Goal: Transaction & Acquisition: Purchase product/service

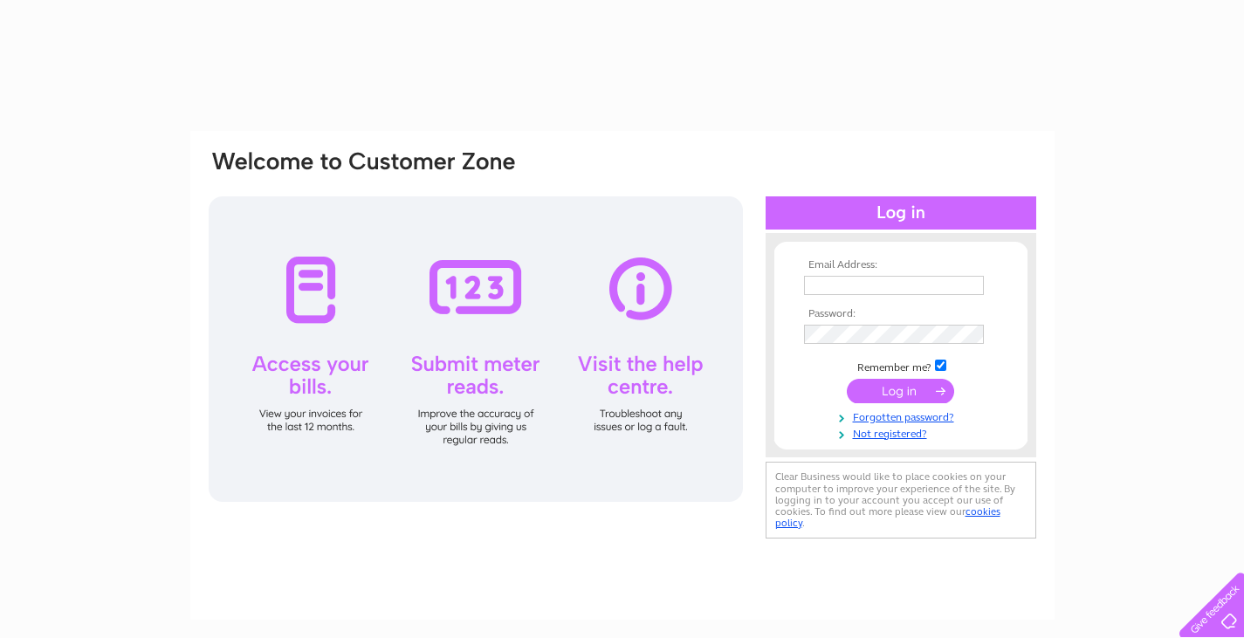
type input "[EMAIL_ADDRESS][DOMAIN_NAME]"
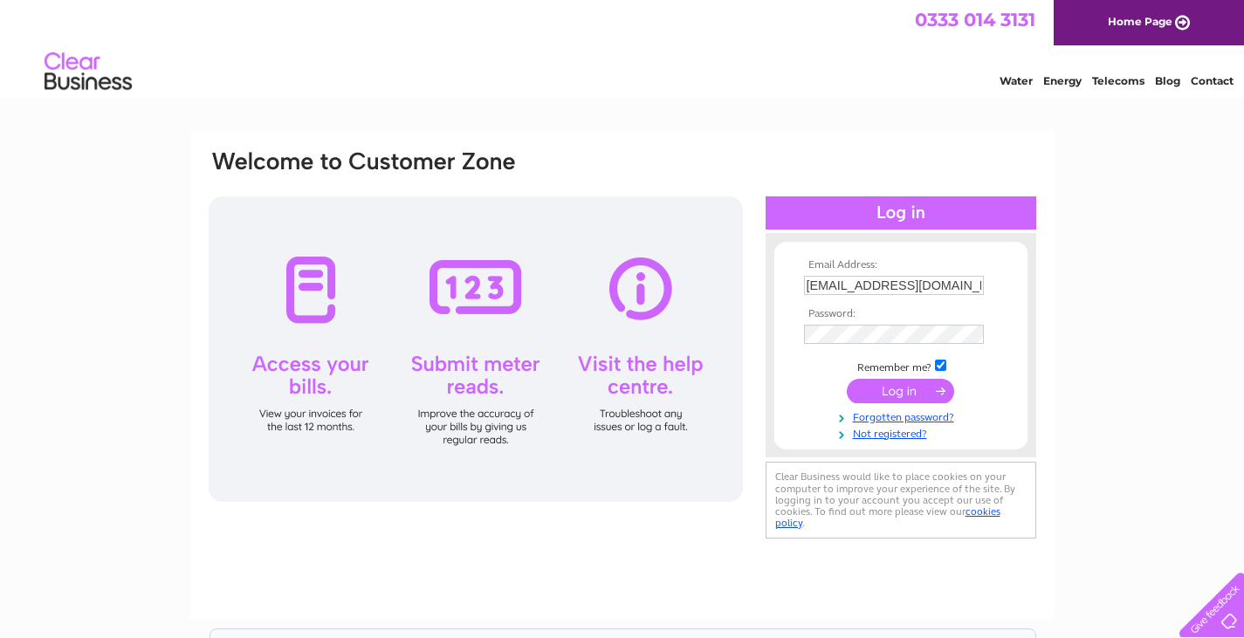
click at [917, 391] on input "submit" at bounding box center [900, 391] width 107 height 24
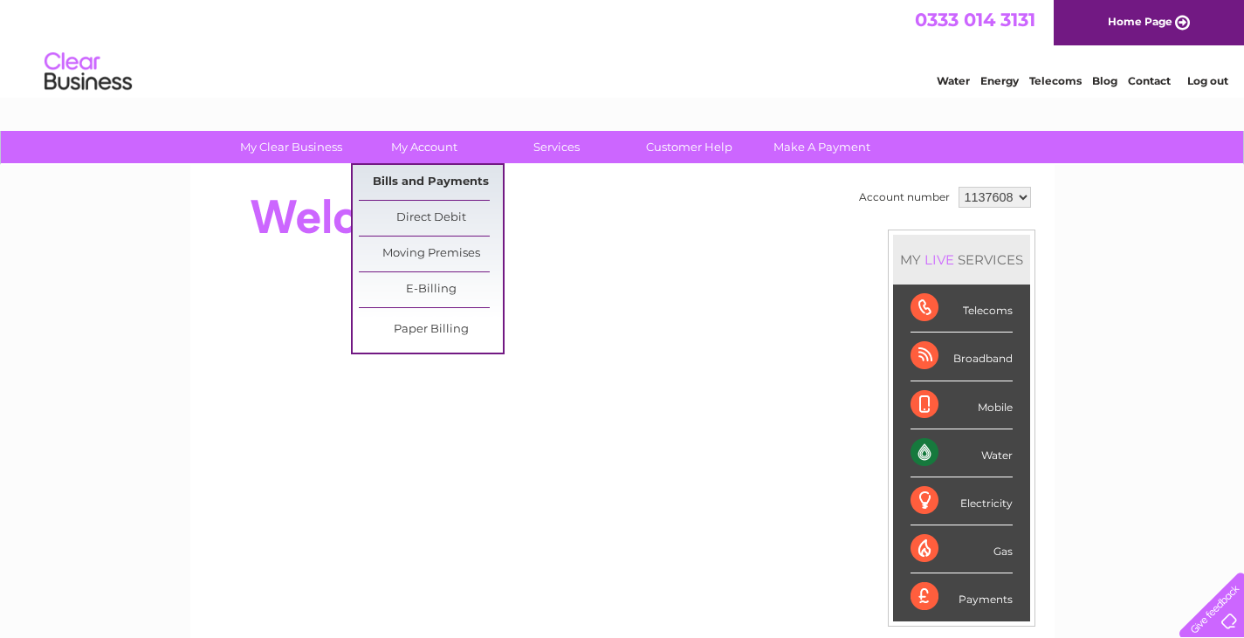
click at [428, 173] on link "Bills and Payments" at bounding box center [431, 182] width 144 height 35
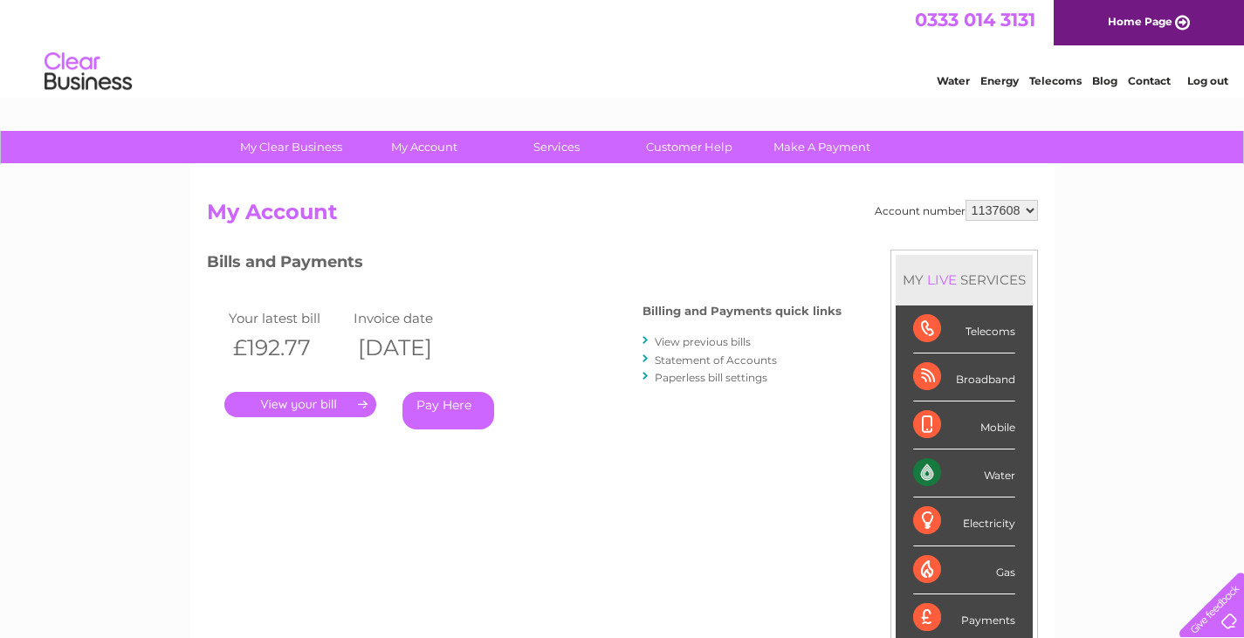
click at [471, 407] on link "Pay Here" at bounding box center [448, 411] width 92 height 38
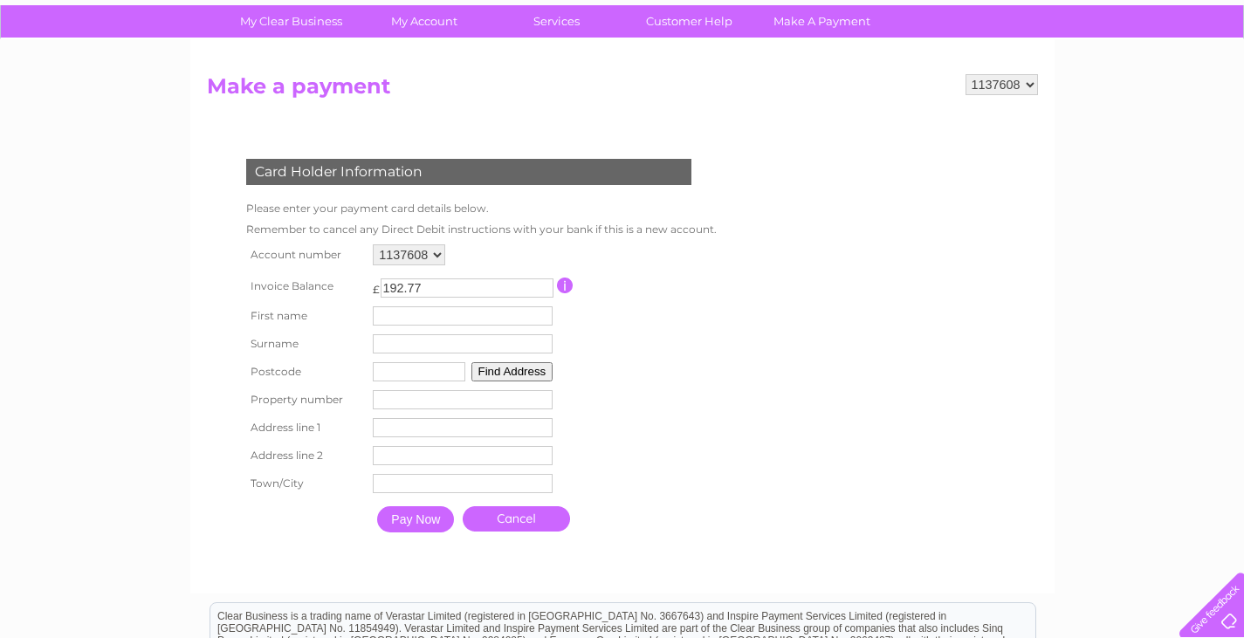
scroll to position [175, 0]
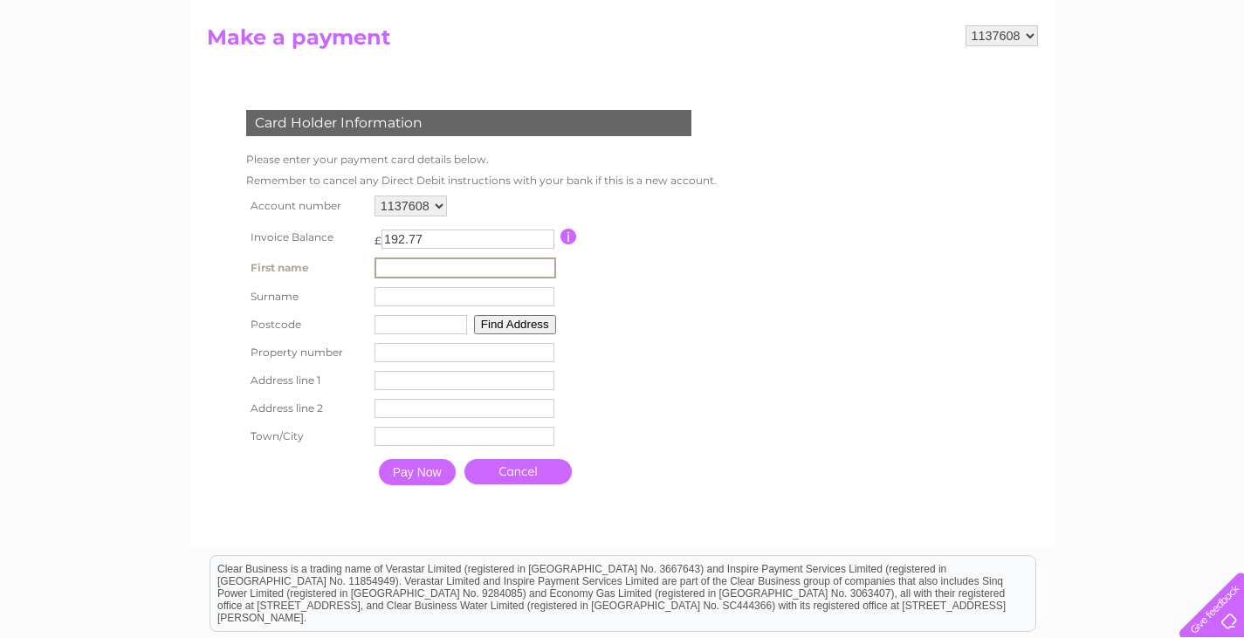
click at [400, 268] on input "text" at bounding box center [465, 268] width 182 height 21
type input "A"
click at [391, 292] on input "text" at bounding box center [464, 296] width 180 height 19
type input "Wren"
click at [398, 331] on input "text" at bounding box center [419, 322] width 93 height 19
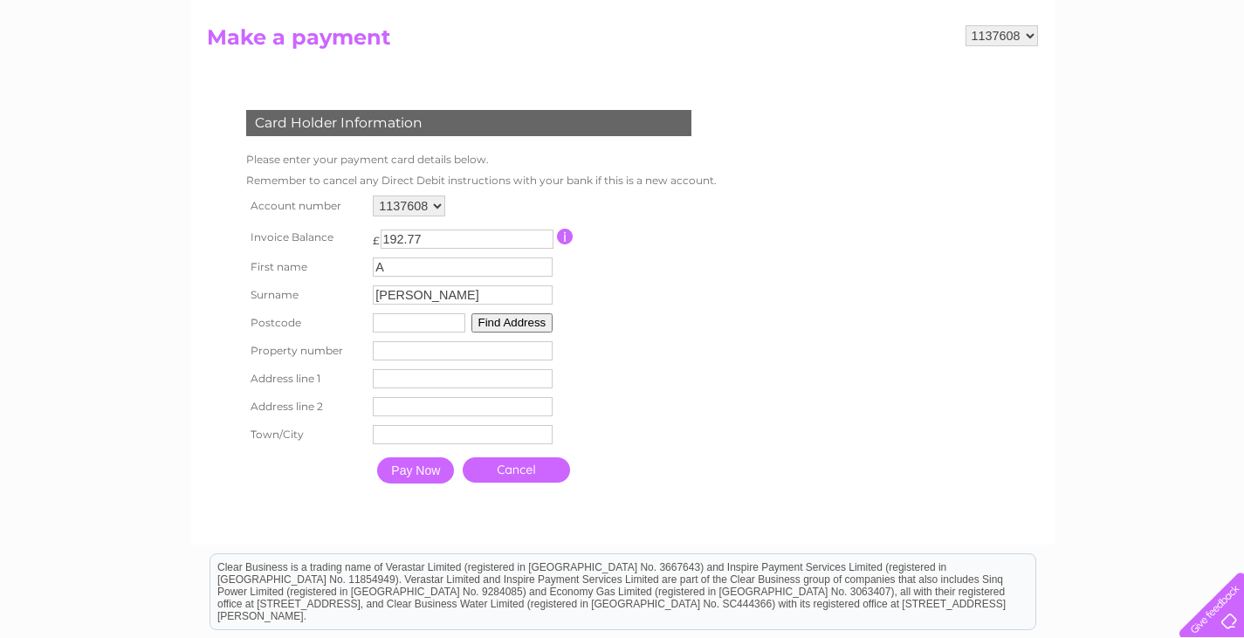
type input "DD9 7TF"
click at [502, 319] on button "Find Address" at bounding box center [512, 322] width 82 height 19
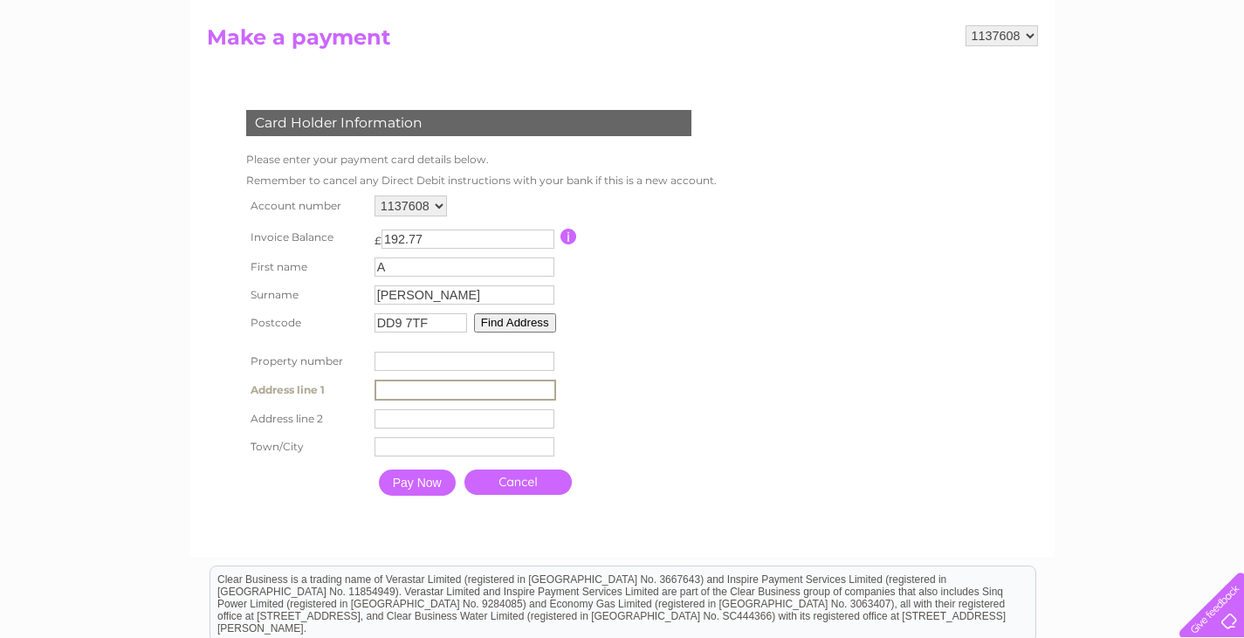
click at [402, 392] on input "text" at bounding box center [465, 390] width 182 height 21
type input "Aigle, High Street"
click at [407, 450] on input "text" at bounding box center [464, 446] width 180 height 19
type input "Edzell"
click at [416, 489] on input "Pay Now" at bounding box center [417, 483] width 77 height 26
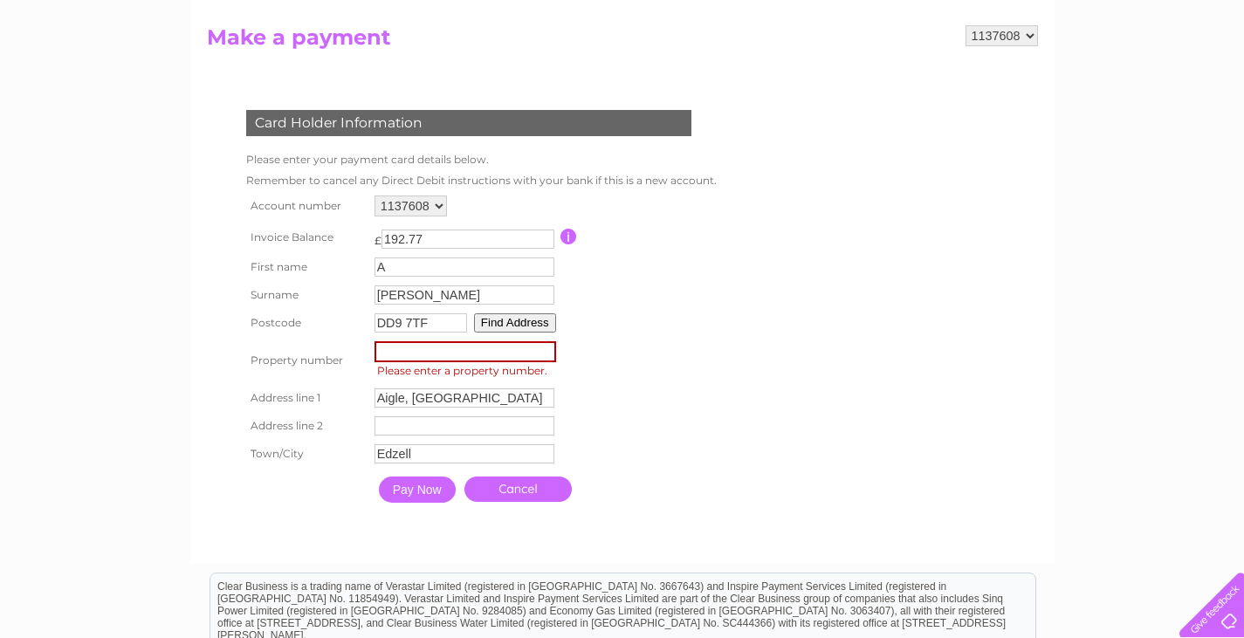
click at [398, 354] on input "number" at bounding box center [465, 351] width 182 height 21
type input "0"
click at [407, 498] on input "Pay Now" at bounding box center [417, 490] width 77 height 26
click at [432, 359] on input "number" at bounding box center [465, 351] width 182 height 21
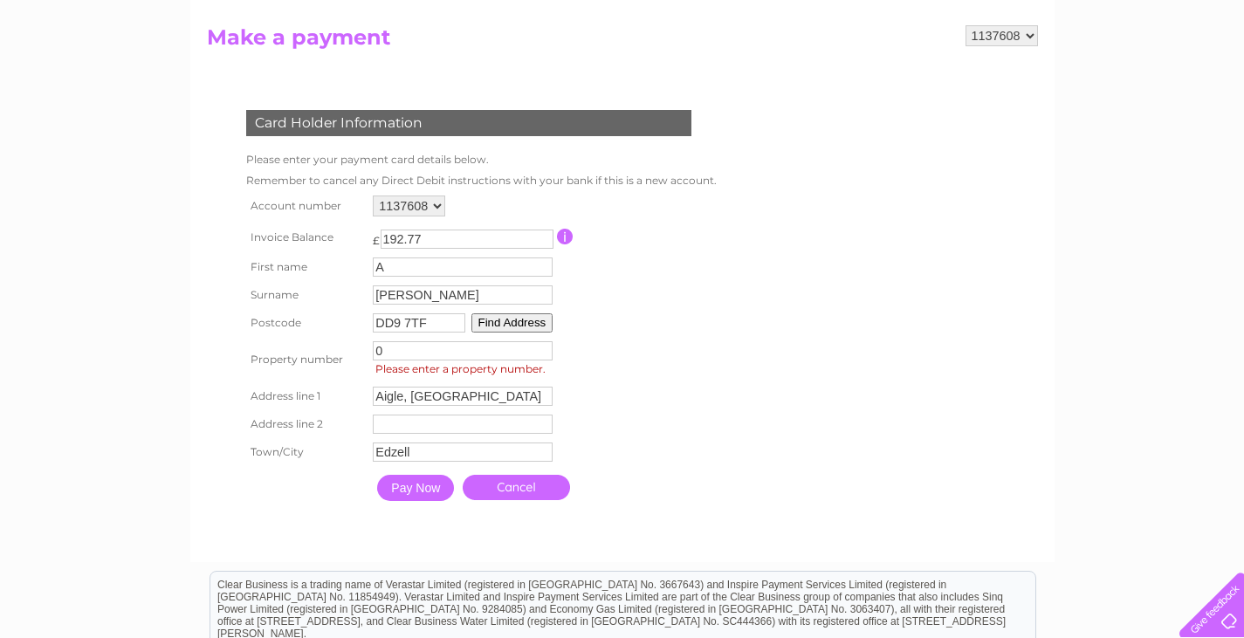
type input "0"
click at [409, 493] on input "Pay Now" at bounding box center [415, 488] width 77 height 26
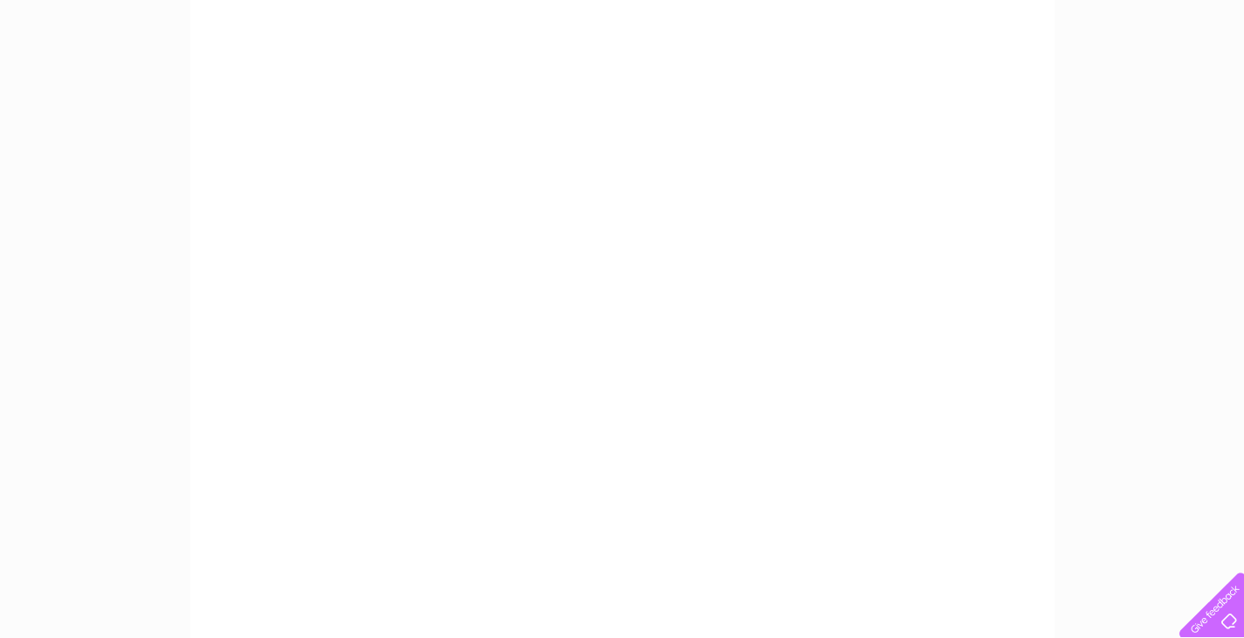
scroll to position [205, 0]
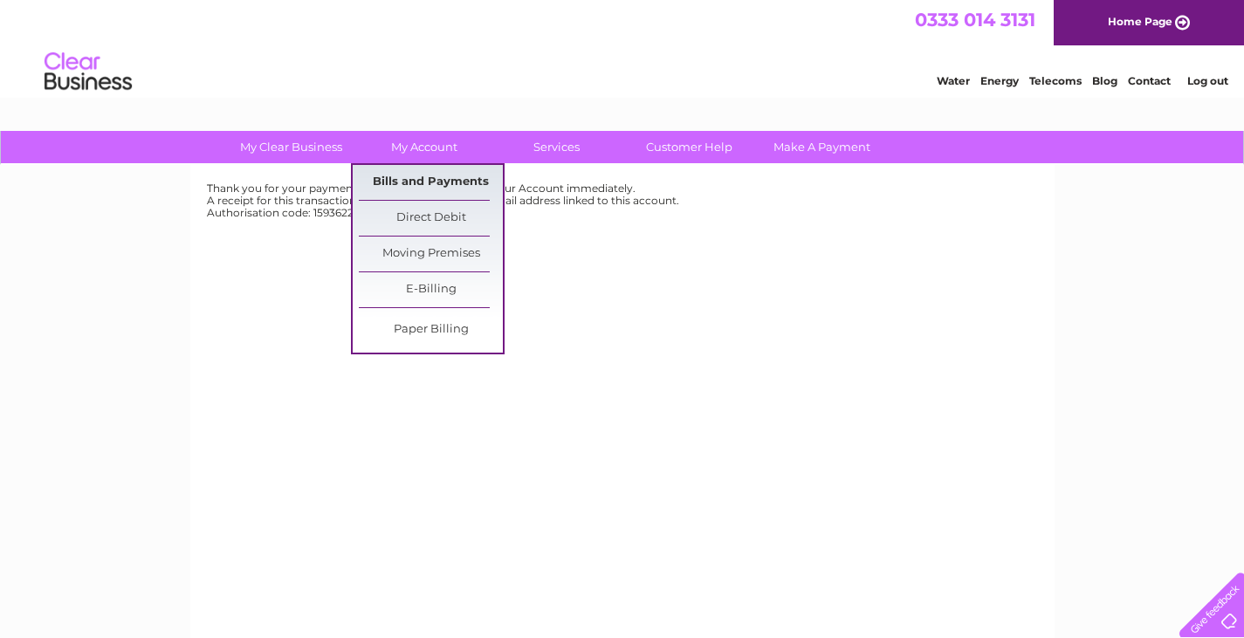
click at [425, 168] on link "Bills and Payments" at bounding box center [431, 182] width 144 height 35
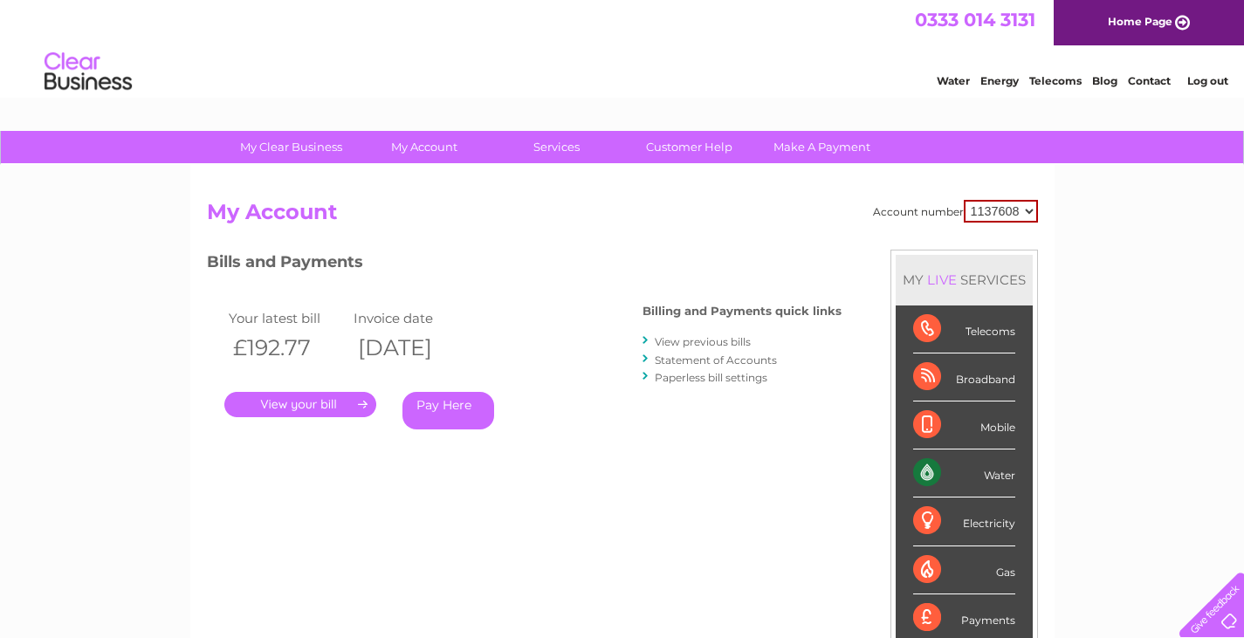
click at [309, 405] on link "." at bounding box center [300, 404] width 152 height 25
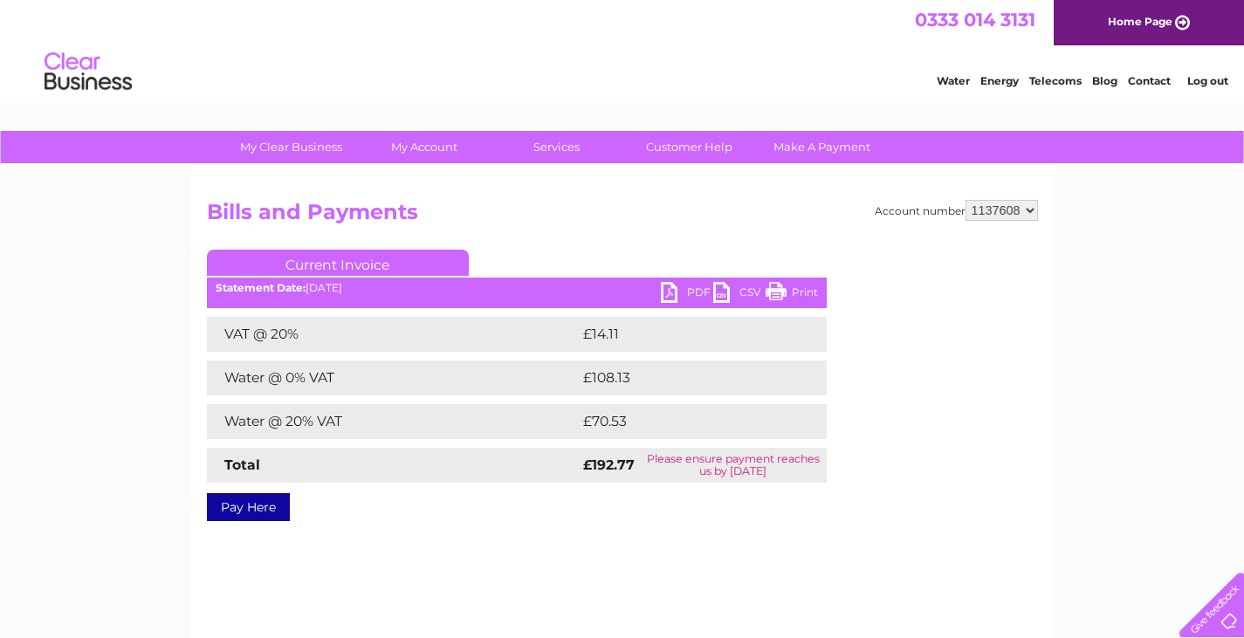
click at [238, 383] on td "Water @ 0% VAT" at bounding box center [393, 378] width 372 height 35
click at [690, 293] on link "PDF" at bounding box center [687, 294] width 52 height 25
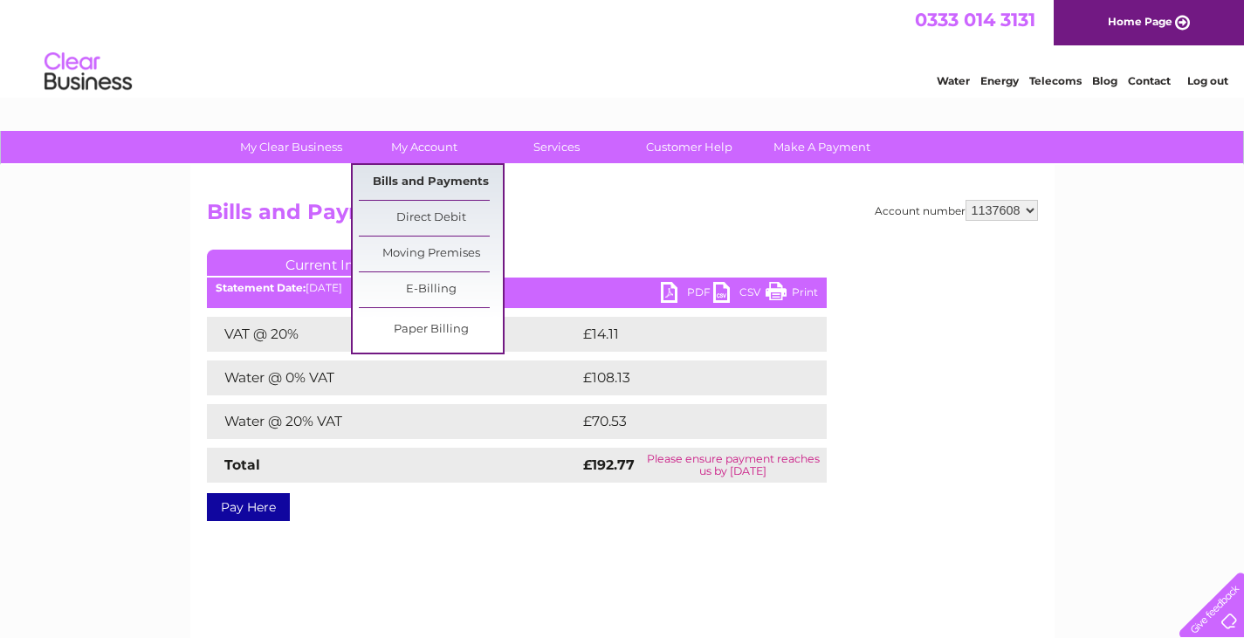
click at [422, 185] on link "Bills and Payments" at bounding box center [431, 182] width 144 height 35
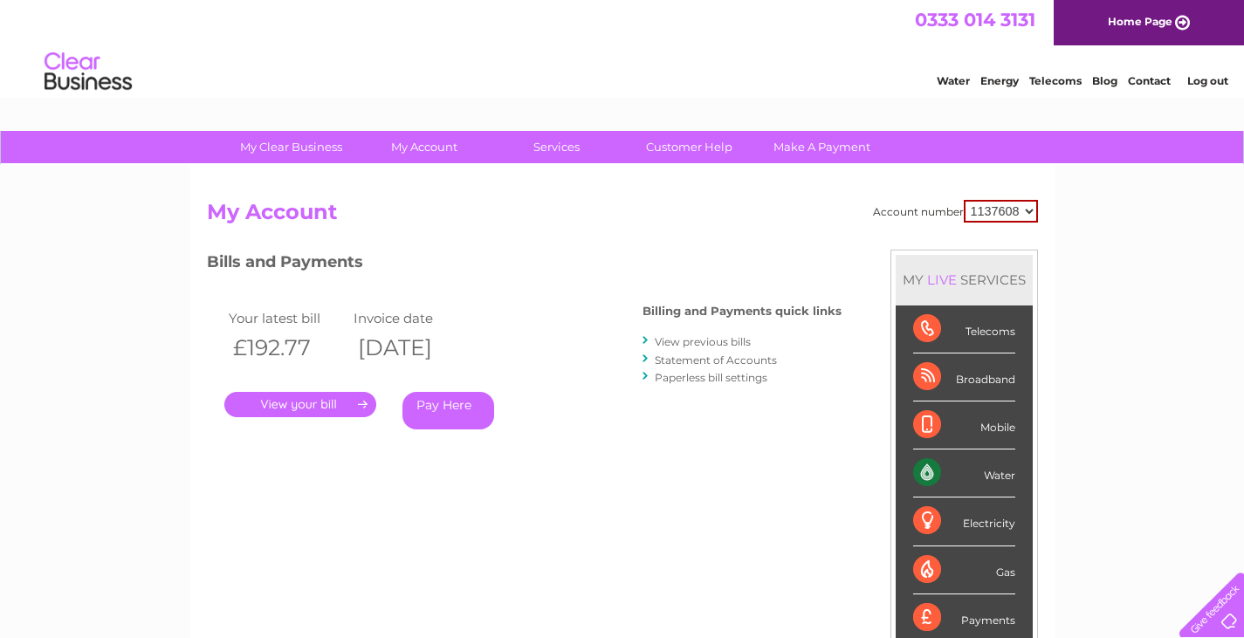
click at [725, 335] on link "View previous bills" at bounding box center [703, 341] width 96 height 13
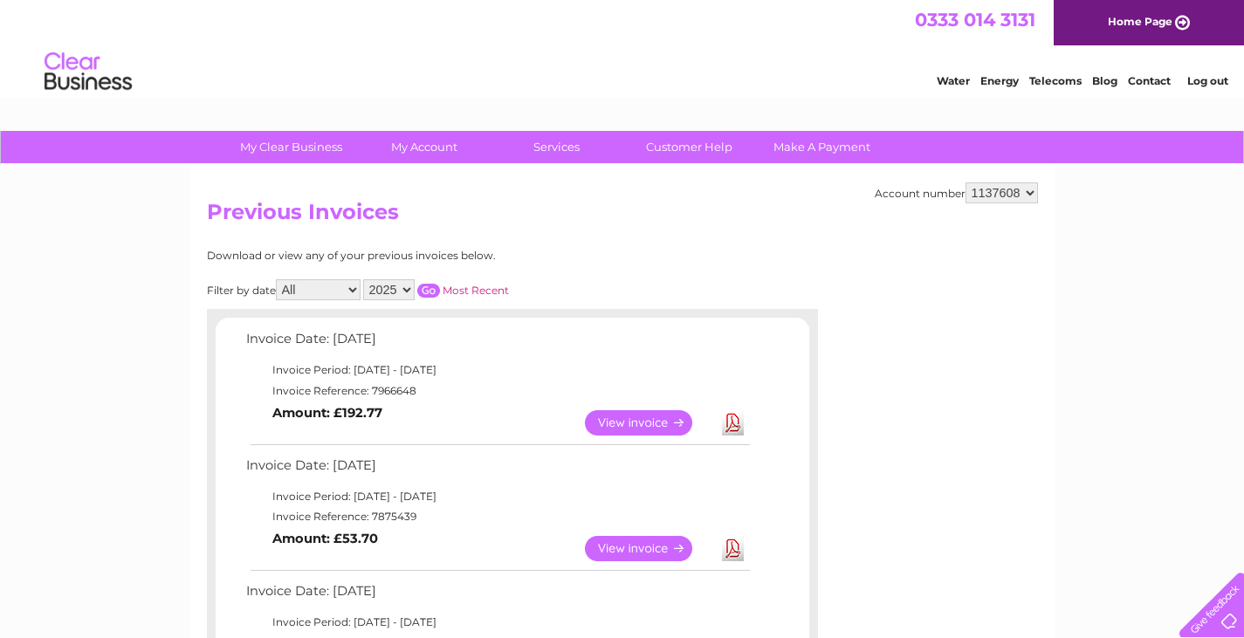
click at [634, 541] on link "View" at bounding box center [649, 548] width 128 height 25
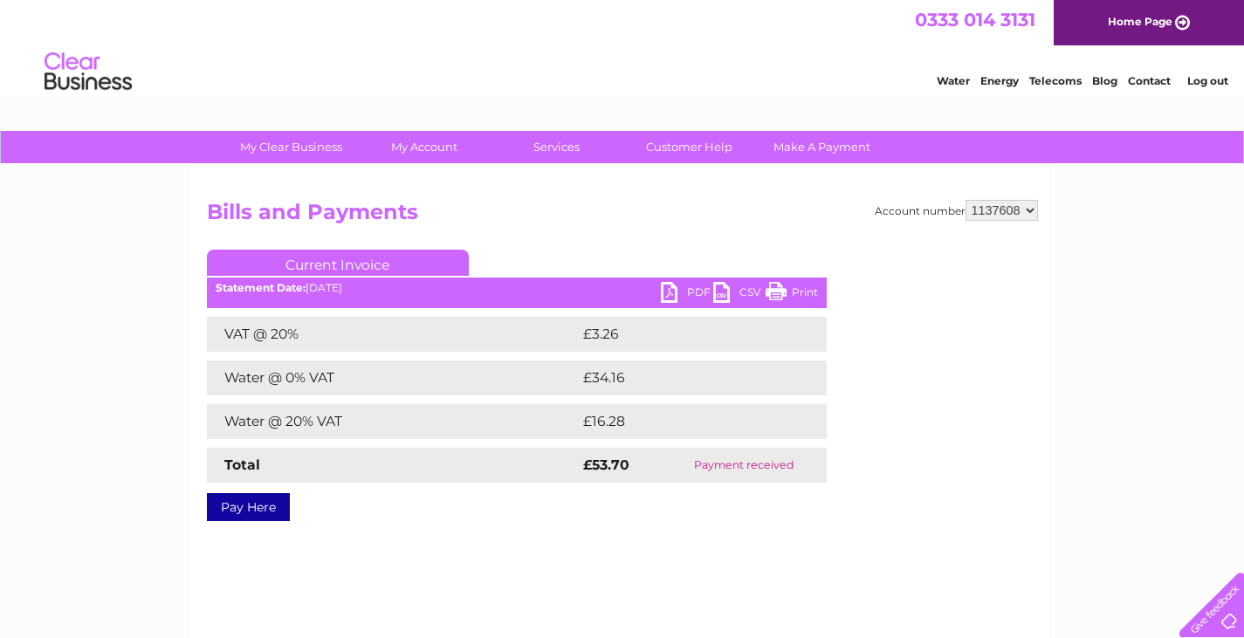
click at [687, 288] on link "PDF" at bounding box center [687, 294] width 52 height 25
click at [1155, 82] on link "Contact" at bounding box center [1149, 80] width 43 height 13
